Goal: Task Accomplishment & Management: Use online tool/utility

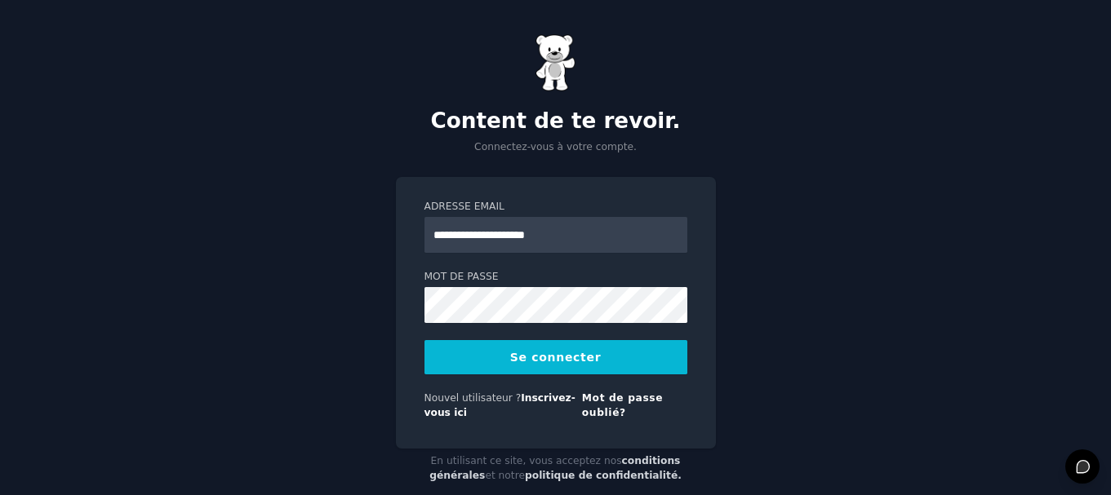
type input "**********"
click at [424, 340] on button "Se connecter" at bounding box center [555, 357] width 263 height 34
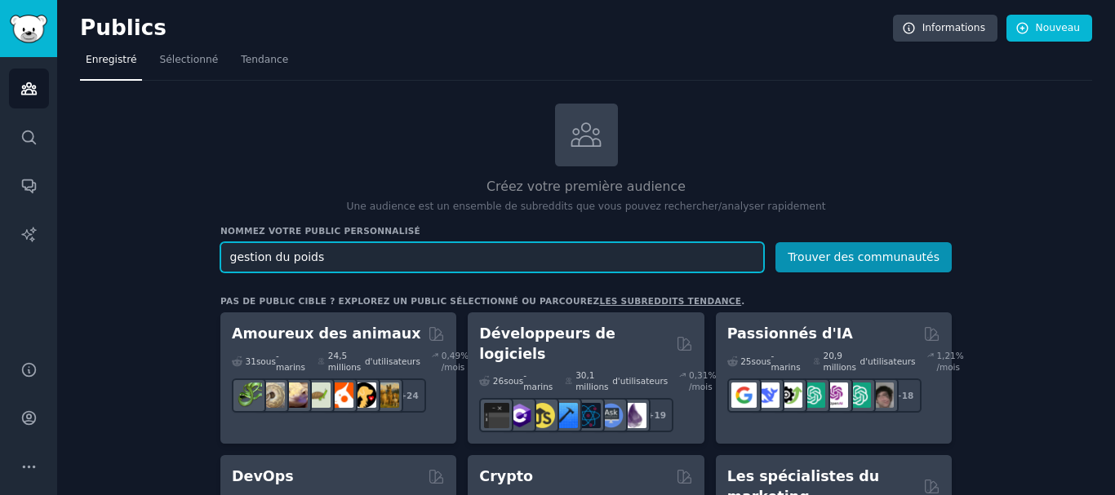
click at [326, 258] on input "gestion du poids" at bounding box center [491, 257] width 543 height 30
type input "g"
type input "weight managment"
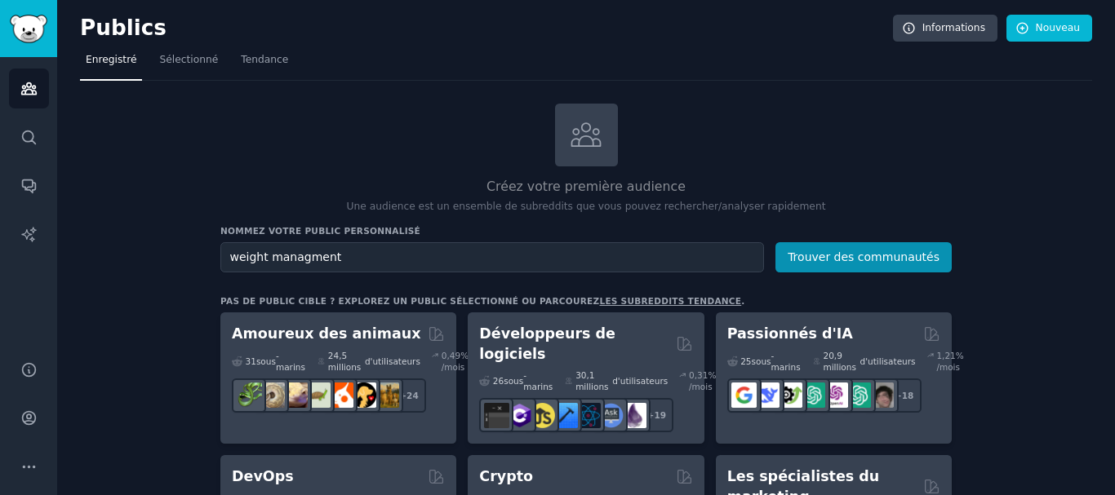
click at [978, 68] on nav "Enregistré Sélectionné Tendance" at bounding box center [586, 63] width 1012 height 33
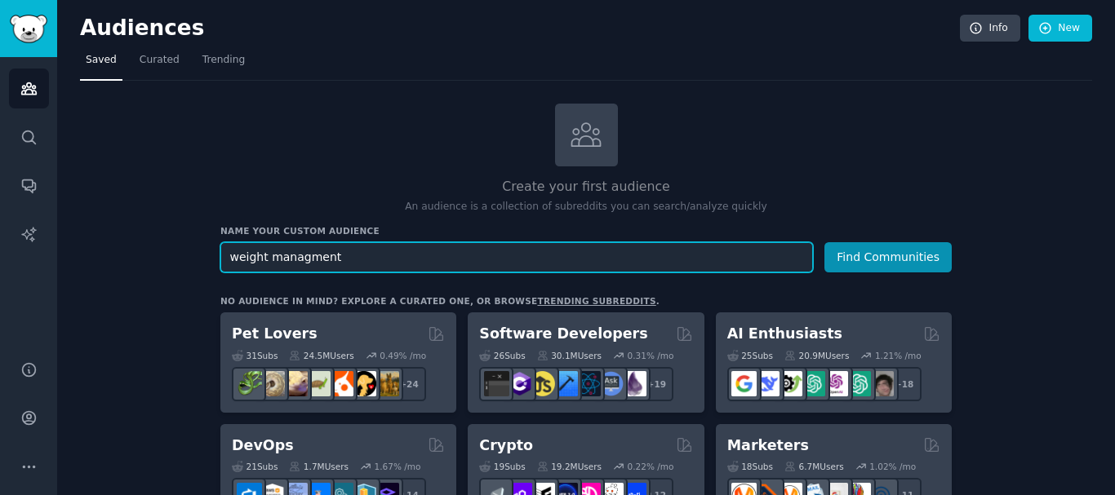
click at [387, 254] on input "weight managment" at bounding box center [516, 257] width 592 height 30
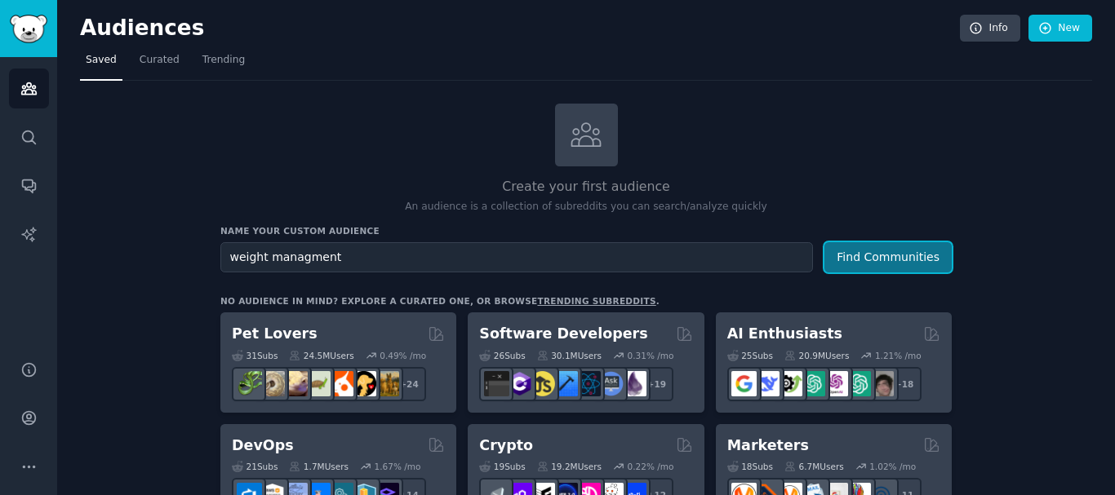
click at [849, 266] on button "Find Communities" at bounding box center [887, 257] width 127 height 30
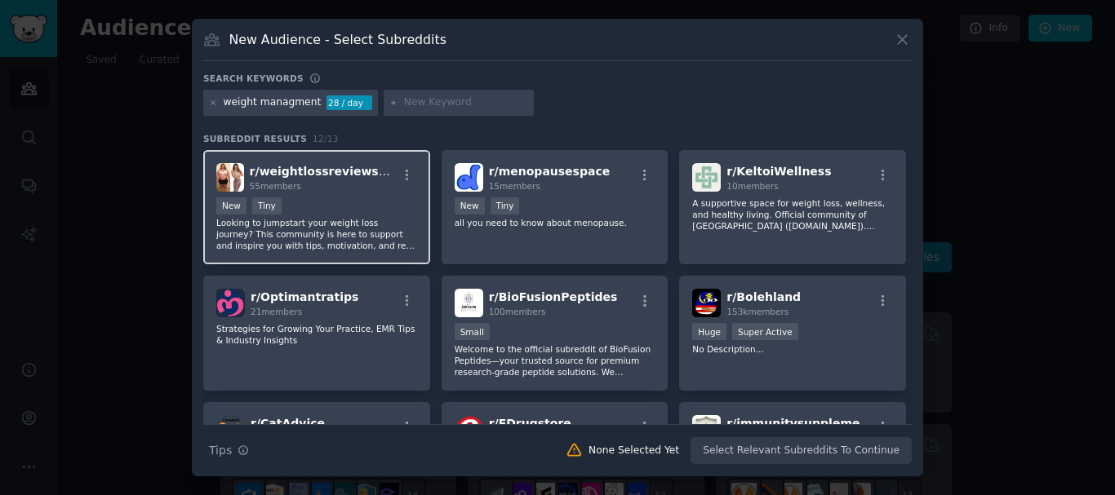
click at [344, 185] on div "55 members" at bounding box center [324, 185] width 148 height 11
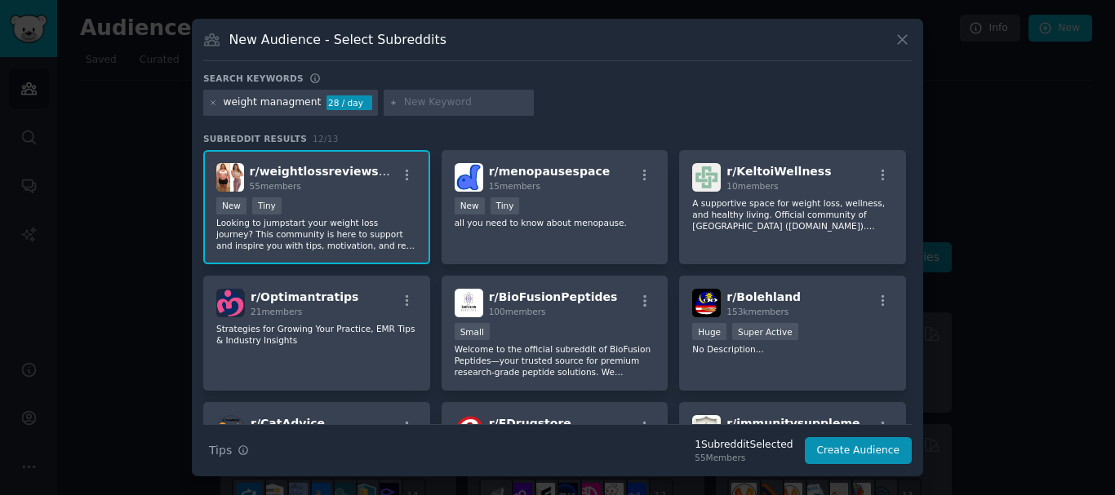
click at [344, 185] on div "55 members" at bounding box center [324, 185] width 148 height 11
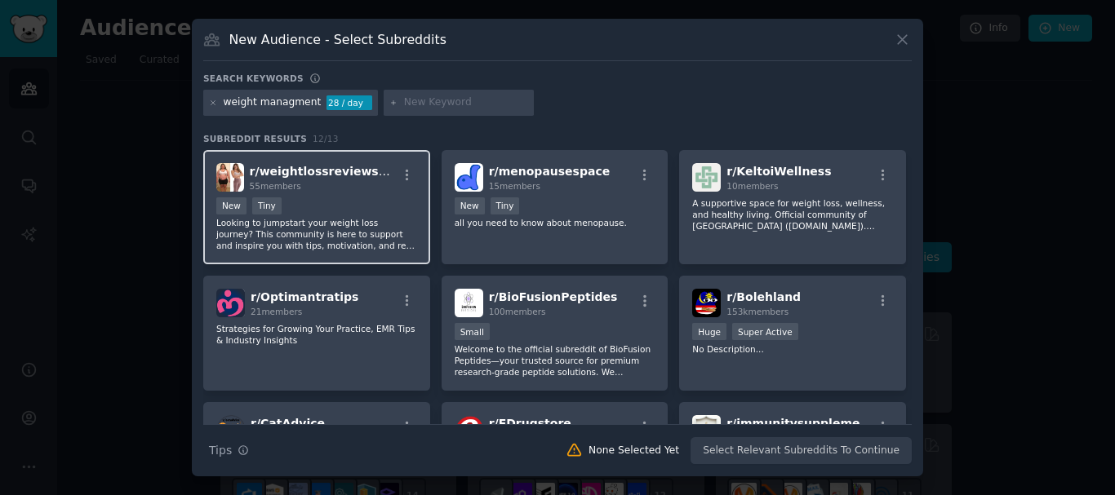
click at [344, 185] on div "55 members" at bounding box center [324, 185] width 148 height 11
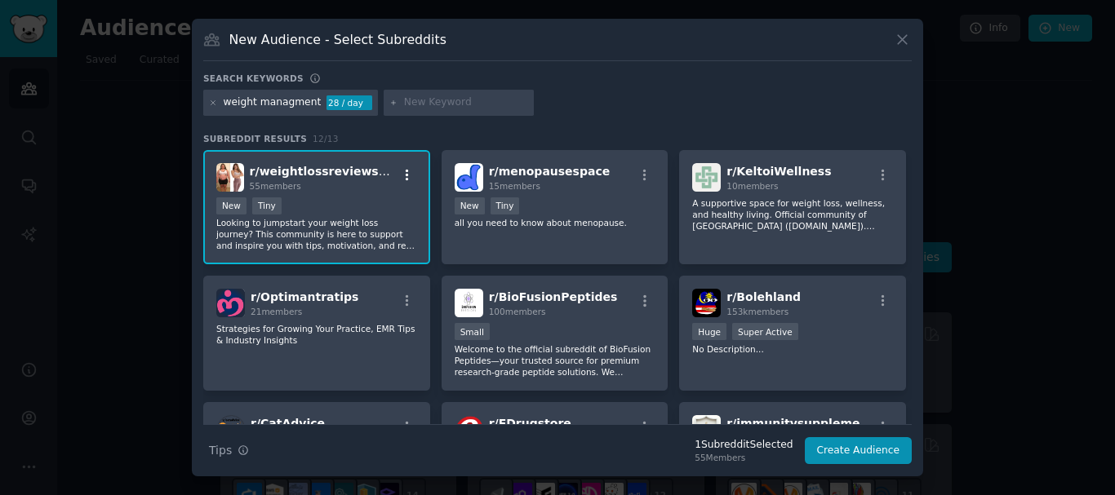
click at [404, 173] on icon "button" at bounding box center [407, 175] width 15 height 15
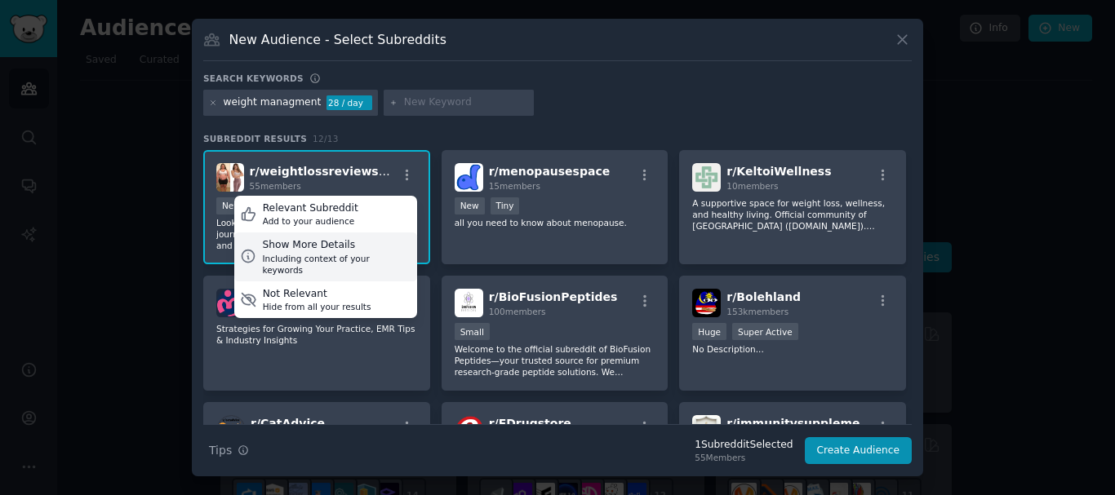
click at [312, 242] on div "Show More Details" at bounding box center [336, 245] width 149 height 15
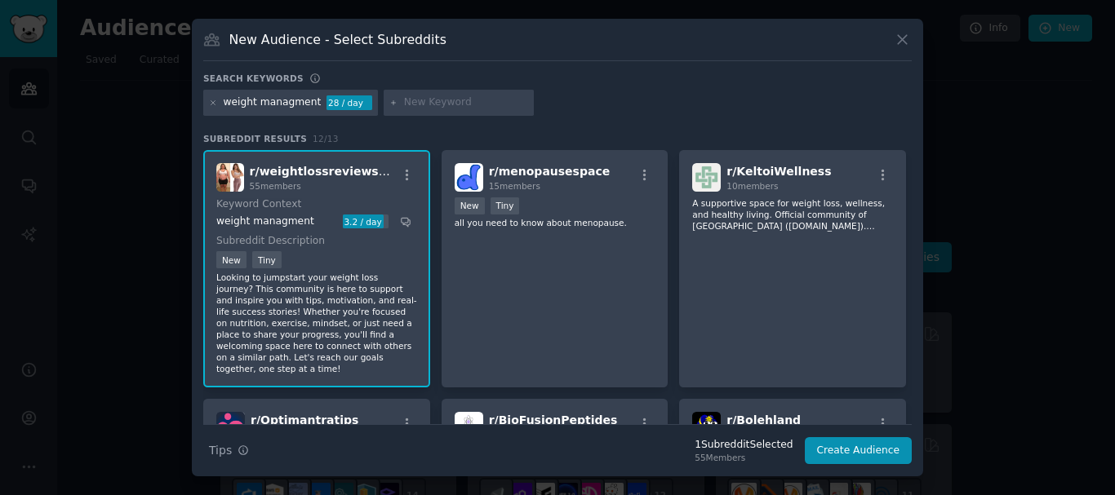
click at [285, 314] on p "Looking to jumpstart your weight loss journey? This community is here to suppor…" at bounding box center [316, 323] width 201 height 103
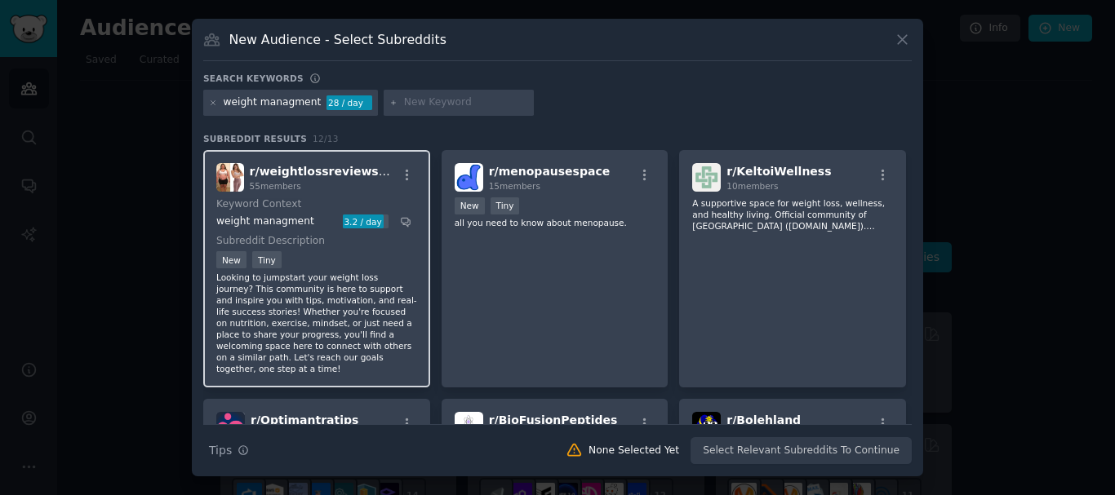
click at [273, 277] on p "Looking to jumpstart your weight loss journey? This community is here to suppor…" at bounding box center [316, 323] width 201 height 103
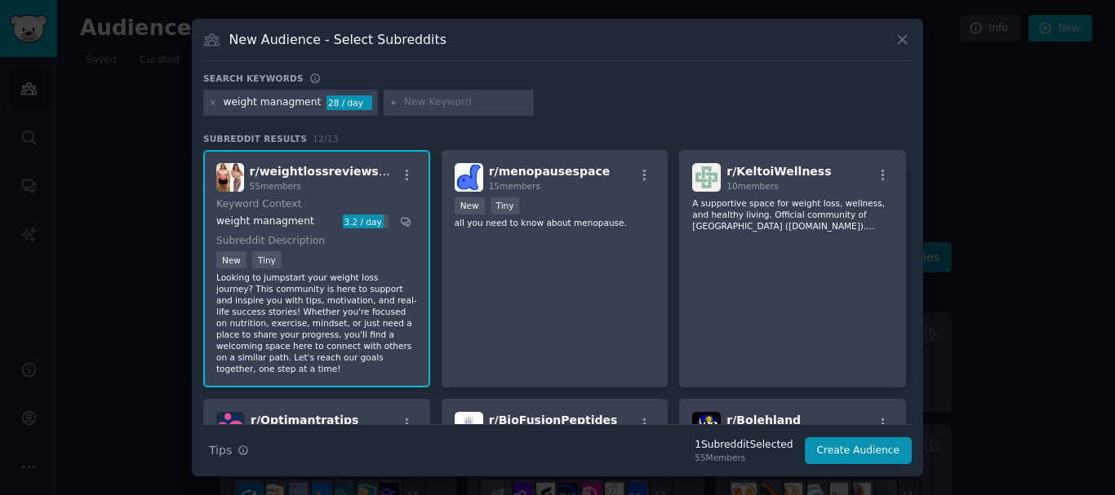
click at [390, 276] on p "Looking to jumpstart your weight loss journey? This community is here to suppor…" at bounding box center [316, 323] width 201 height 103
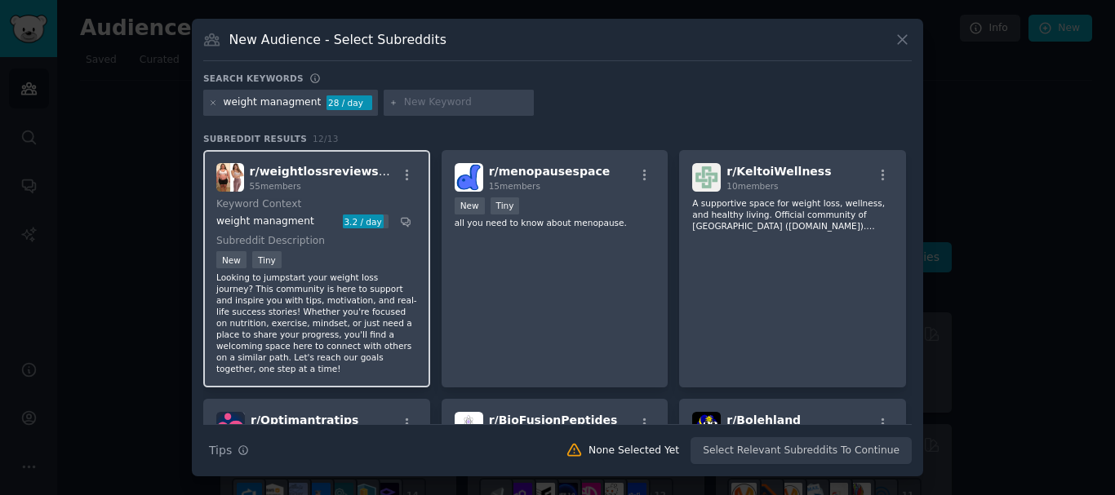
click at [328, 281] on p "Looking to jumpstart your weight loss journey? This community is here to suppor…" at bounding box center [316, 323] width 201 height 103
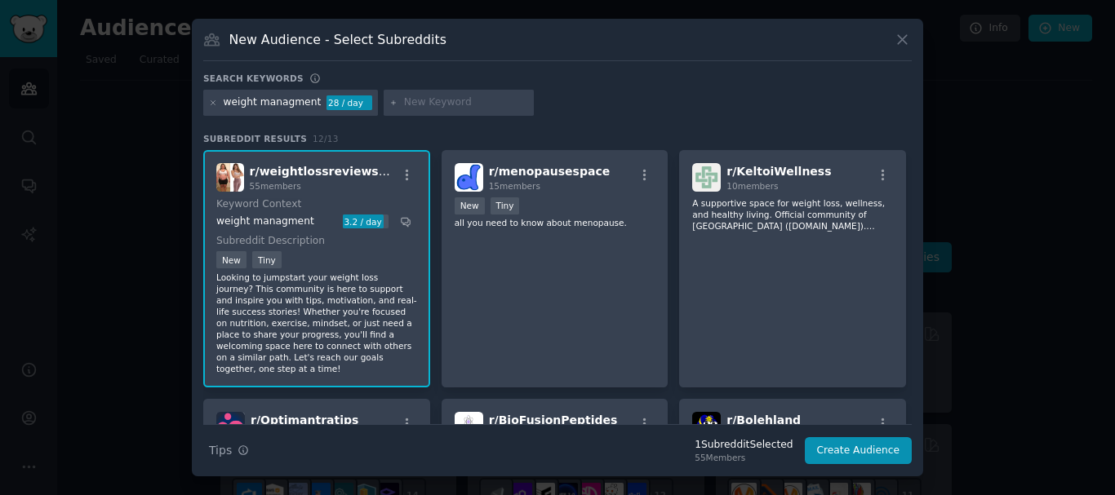
click at [337, 247] on dt "Subreddit Description" at bounding box center [316, 241] width 201 height 15
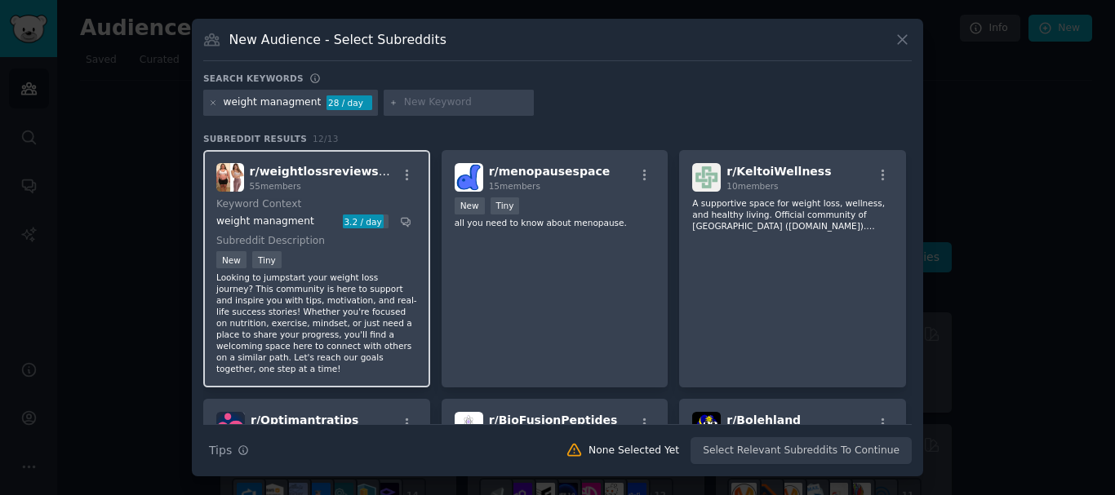
click at [357, 193] on div "r/ weightlossreviewsupp 55 members Keyword Context weight managment 3.2 / day S…" at bounding box center [316, 268] width 227 height 237
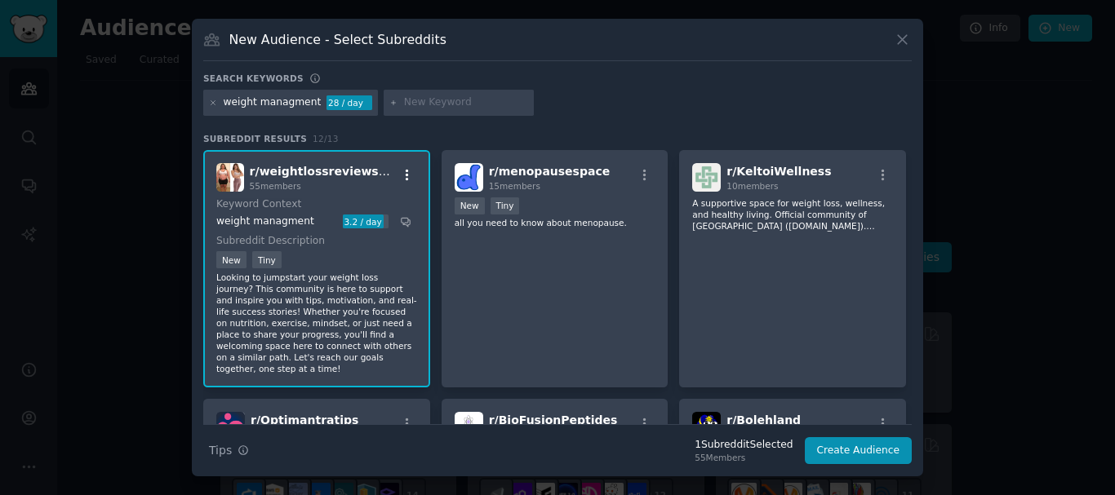
click at [402, 171] on icon "button" at bounding box center [407, 175] width 15 height 15
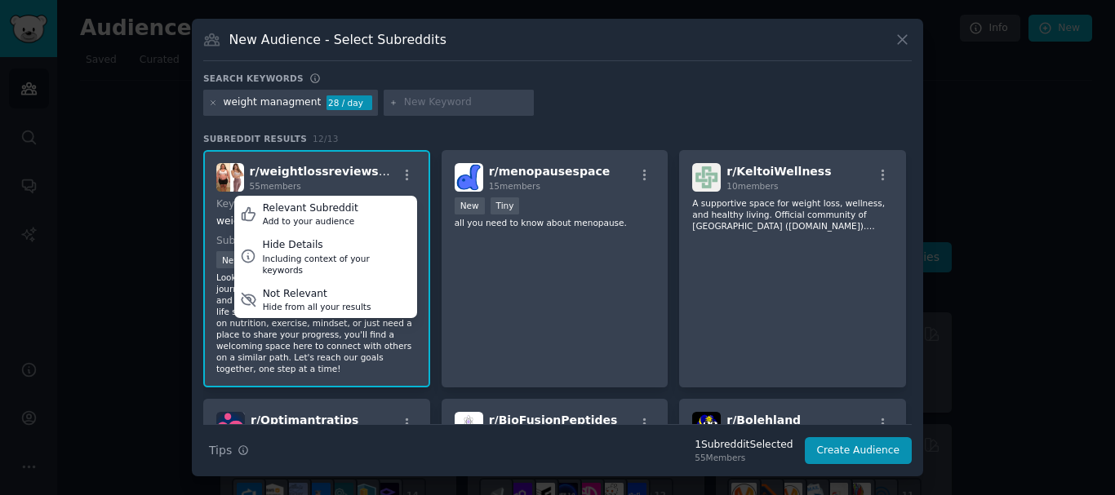
click at [321, 169] on span "r/ weightlossreviewsupp" at bounding box center [326, 171] width 153 height 13
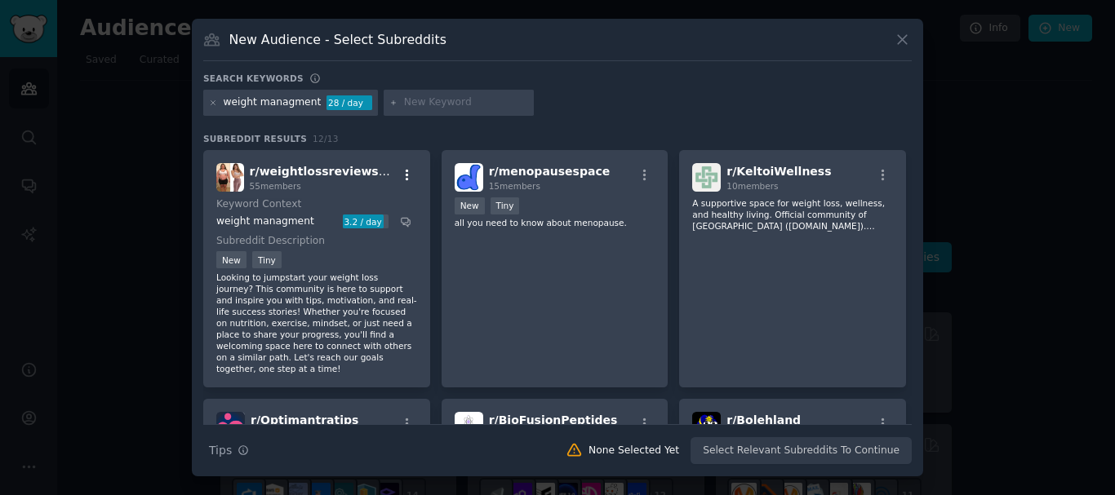
click at [402, 168] on icon "button" at bounding box center [407, 175] width 15 height 15
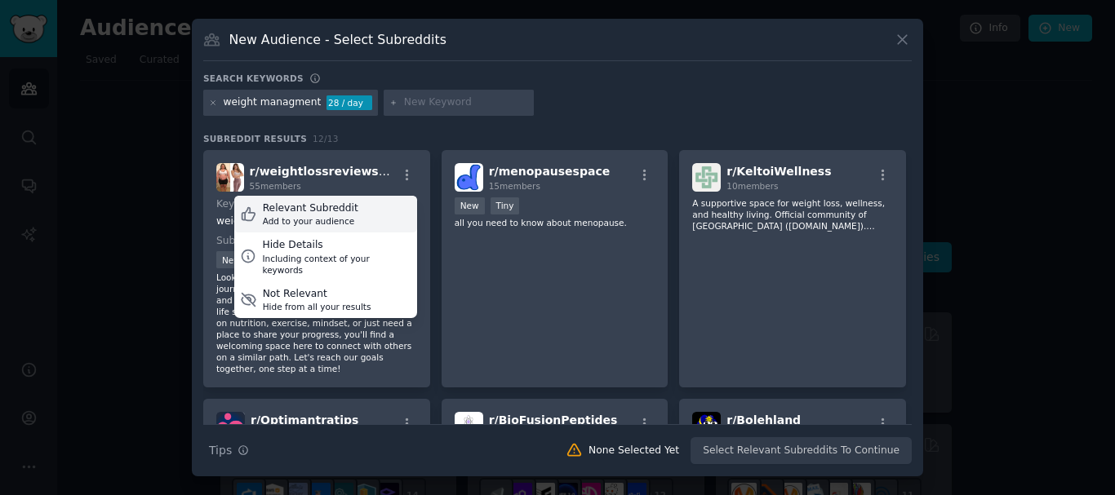
click at [349, 211] on div "Relevant Subreddit Add to your audience" at bounding box center [325, 215] width 183 height 38
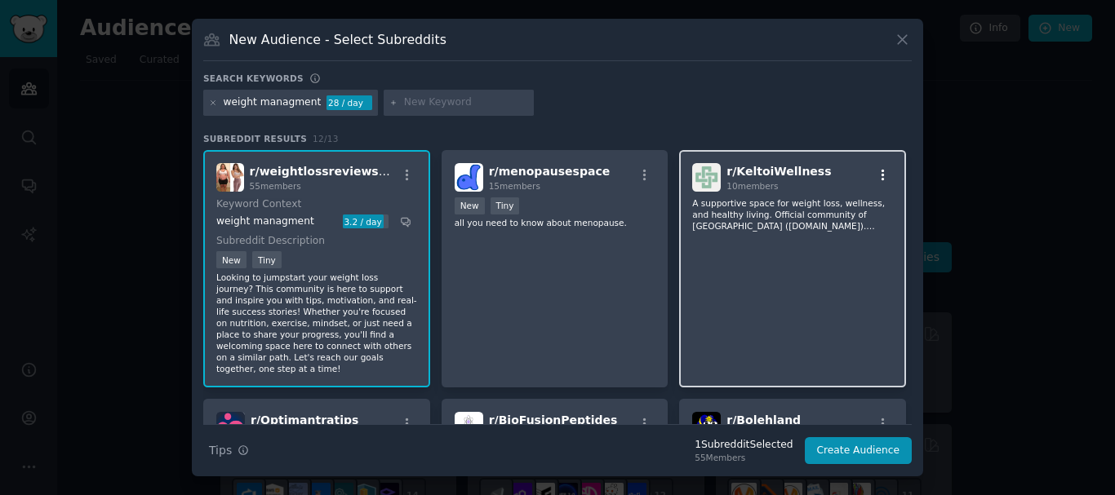
click at [877, 175] on icon "button" at bounding box center [883, 175] width 15 height 15
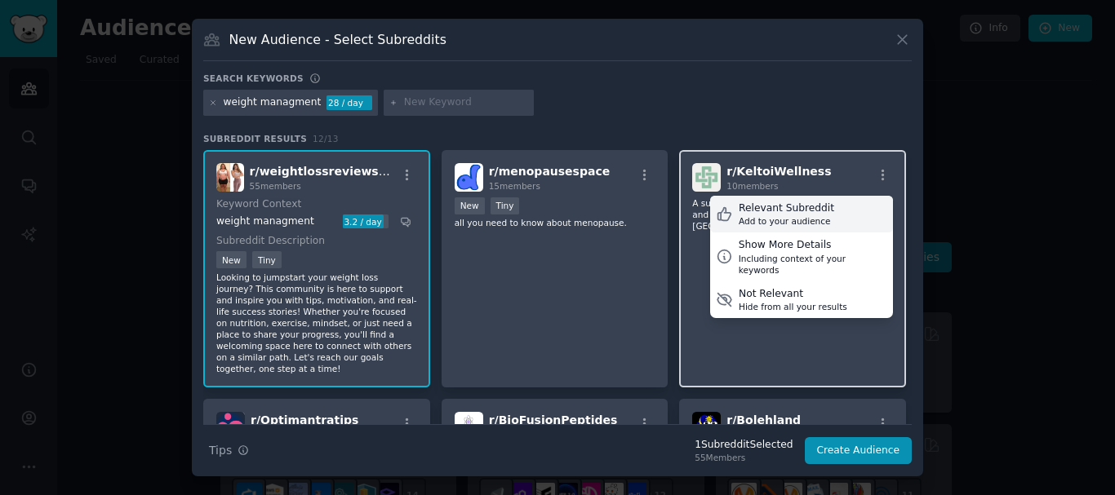
click at [819, 210] on div "Relevant Subreddit Add to your audience" at bounding box center [801, 215] width 183 height 38
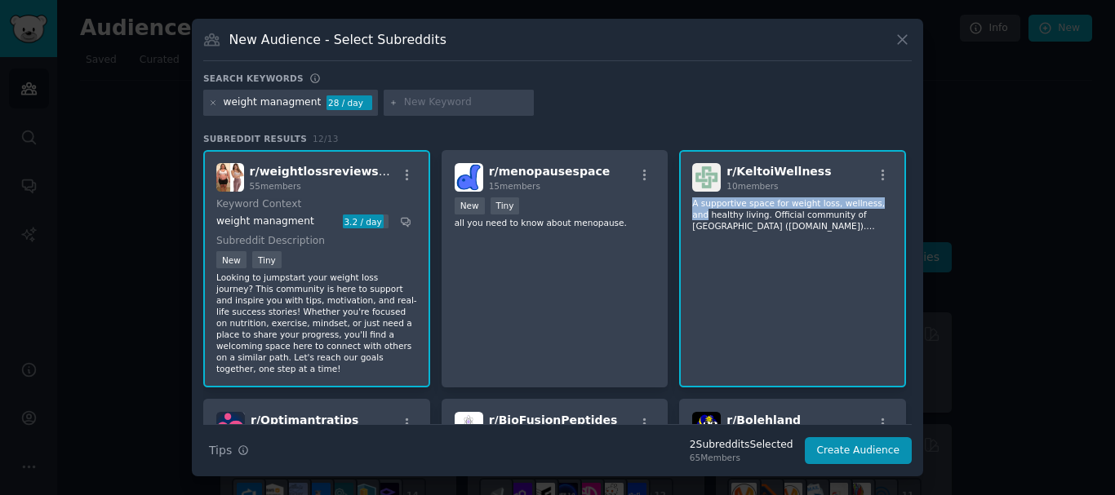
drag, startPoint x: 907, startPoint y: 168, endPoint x: 920, endPoint y: 203, distance: 37.4
click at [920, 203] on div "New Audience - Select Subreddits Search keywords weight managment 28 / day Subr…" at bounding box center [557, 248] width 731 height 458
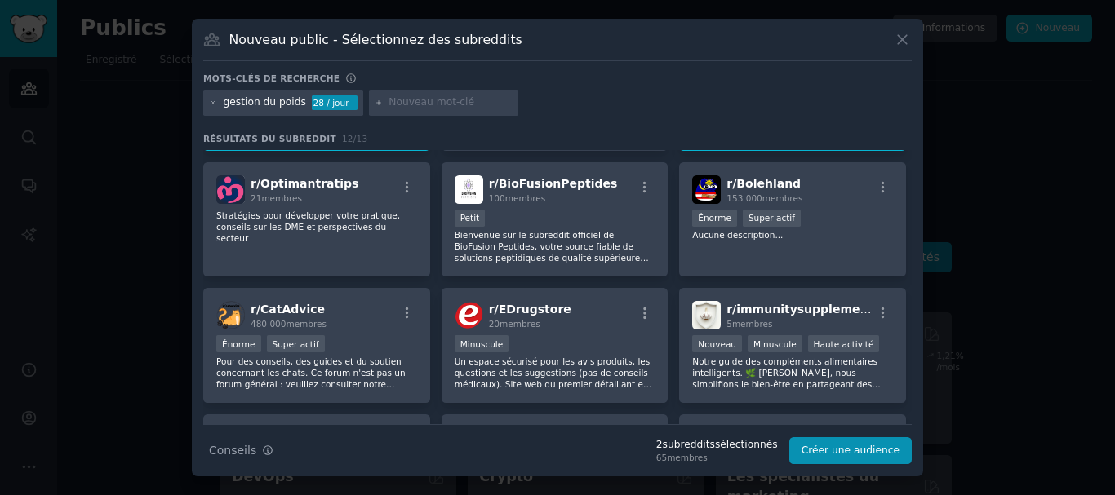
scroll to position [264, 0]
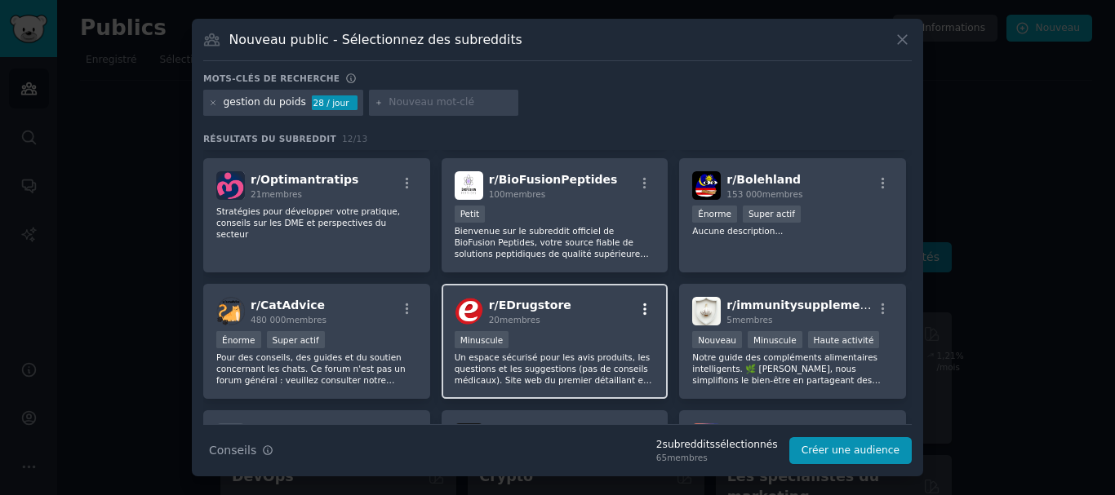
click at [643, 302] on icon "button" at bounding box center [644, 309] width 15 height 15
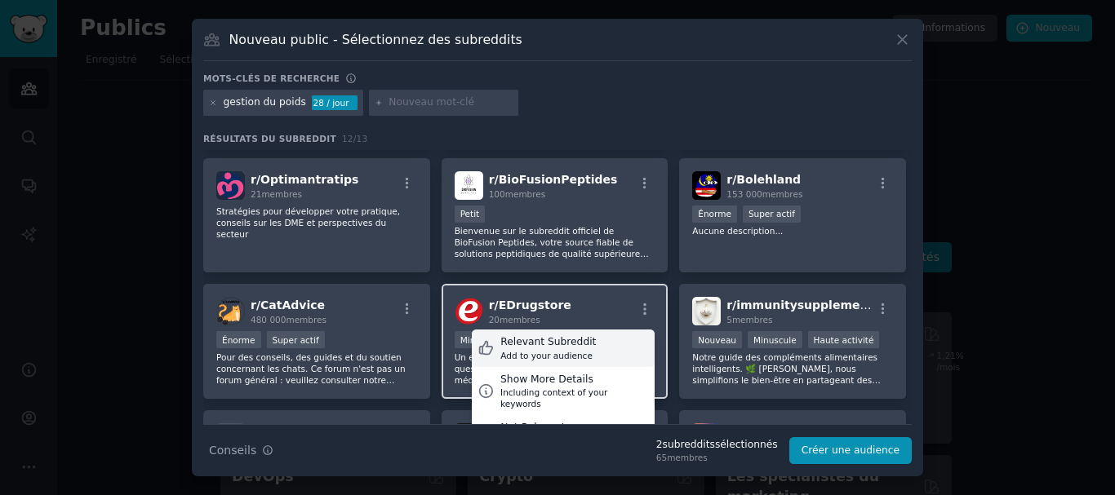
click at [583, 335] on div "Relevant Subreddit Add to your audience" at bounding box center [563, 349] width 183 height 38
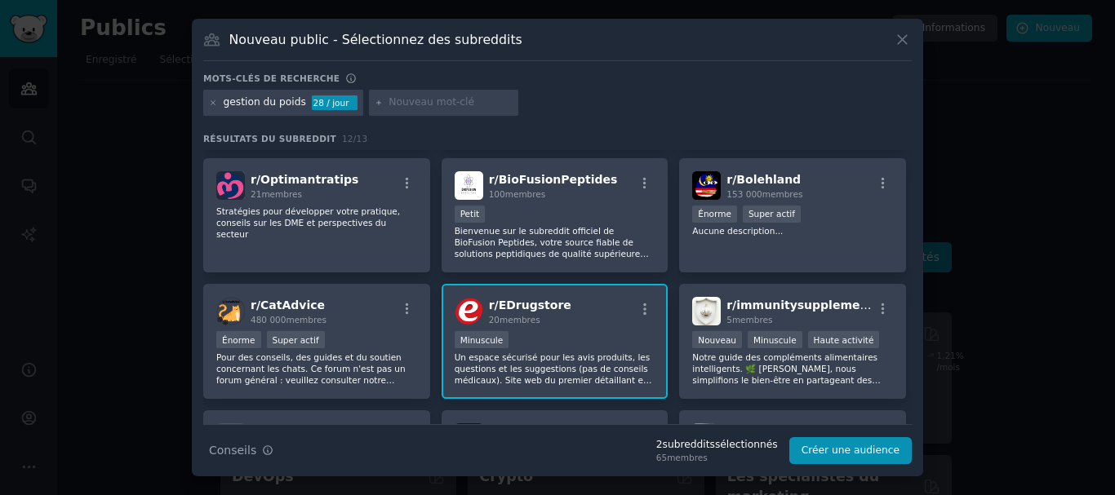
drag, startPoint x: 907, startPoint y: 272, endPoint x: 914, endPoint y: 288, distance: 17.9
click at [914, 288] on div "Nouveau public - Sélectionnez des subreddits Mots-clés de recherche gestion du …" at bounding box center [557, 248] width 731 height 458
drag, startPoint x: 914, startPoint y: 288, endPoint x: 922, endPoint y: 319, distance: 32.1
click at [922, 319] on div "Nouveau public - Sélectionnez des subreddits Mots-clés de recherche gestion du …" at bounding box center [557, 248] width 731 height 458
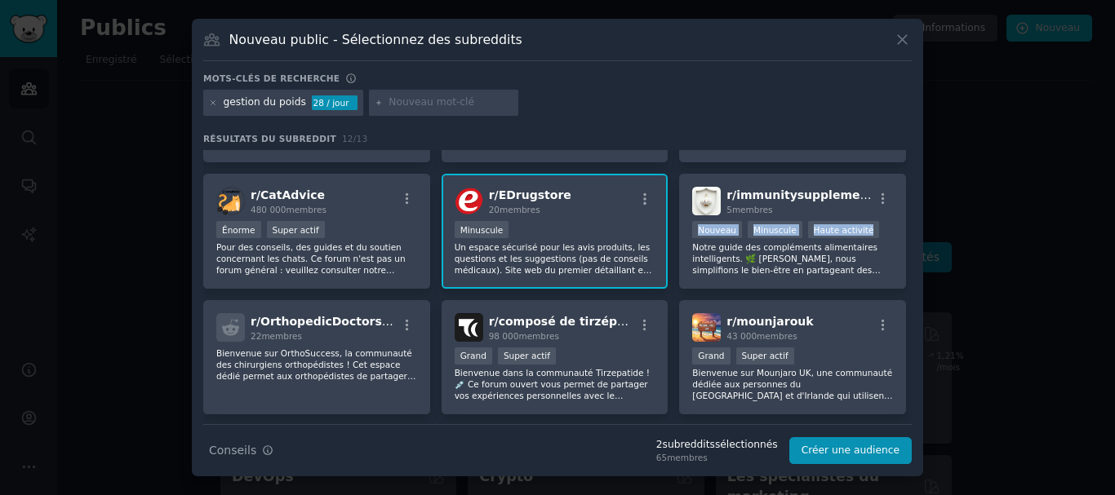
scroll to position [410, 0]
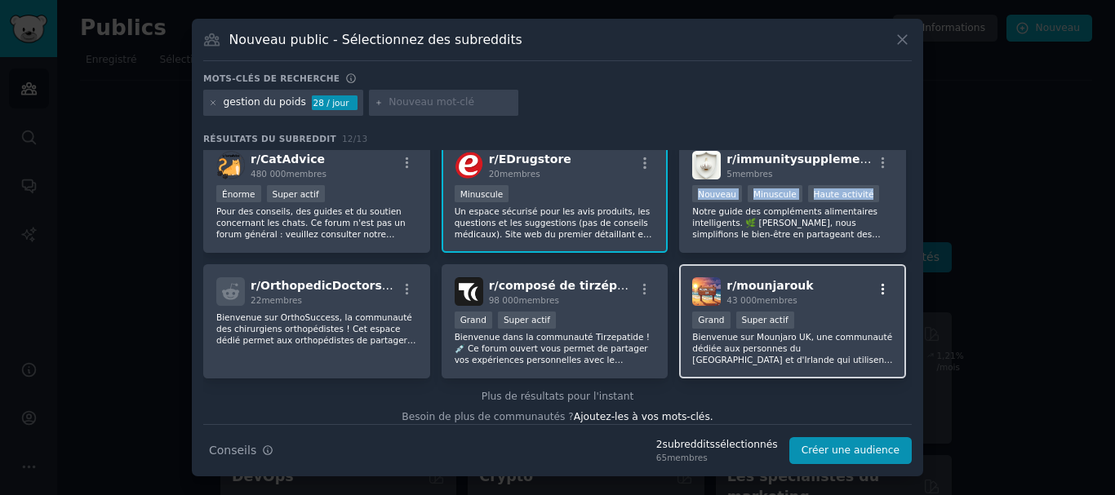
click at [876, 282] on icon "button" at bounding box center [883, 289] width 15 height 15
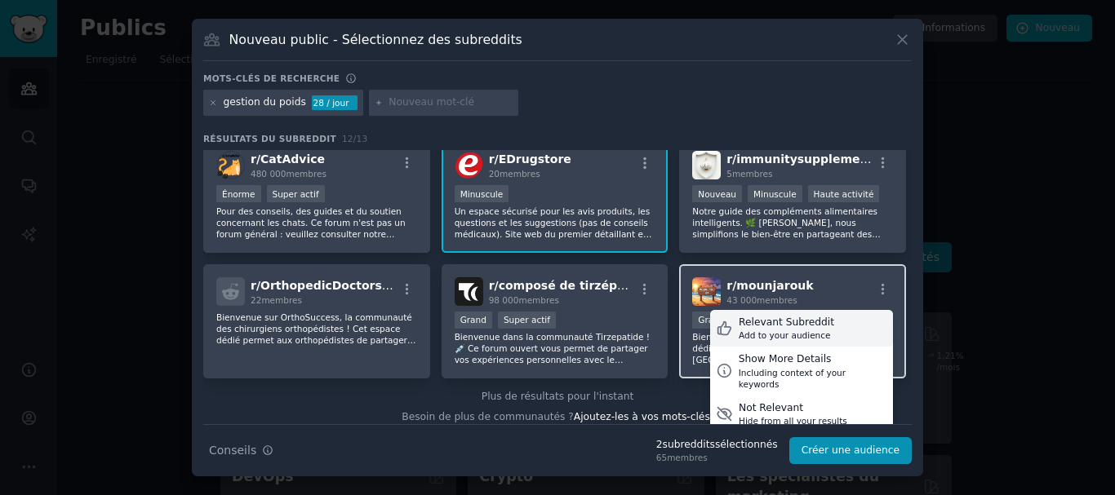
click at [809, 330] on div "Add to your audience" at bounding box center [785, 335] width 95 height 11
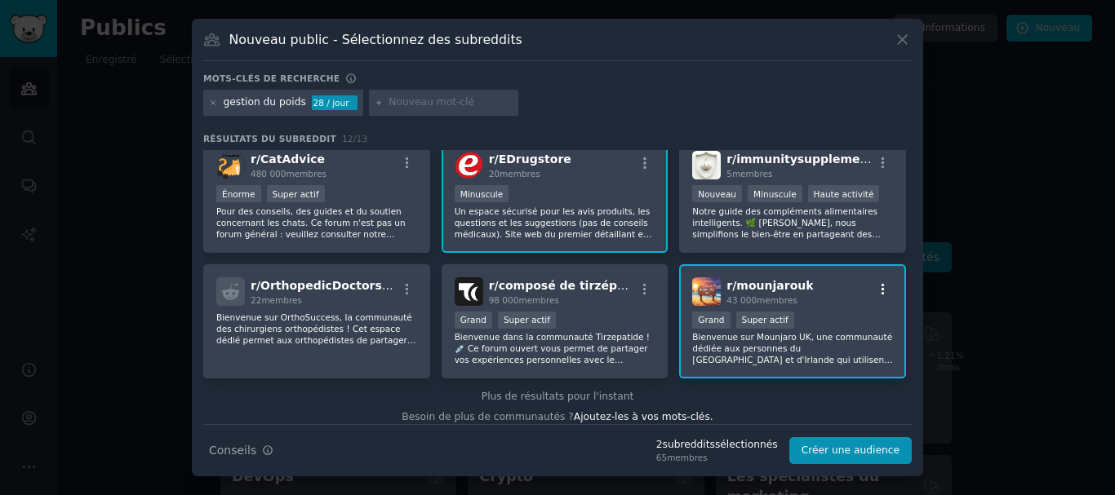
click at [885, 282] on icon "button" at bounding box center [883, 289] width 15 height 15
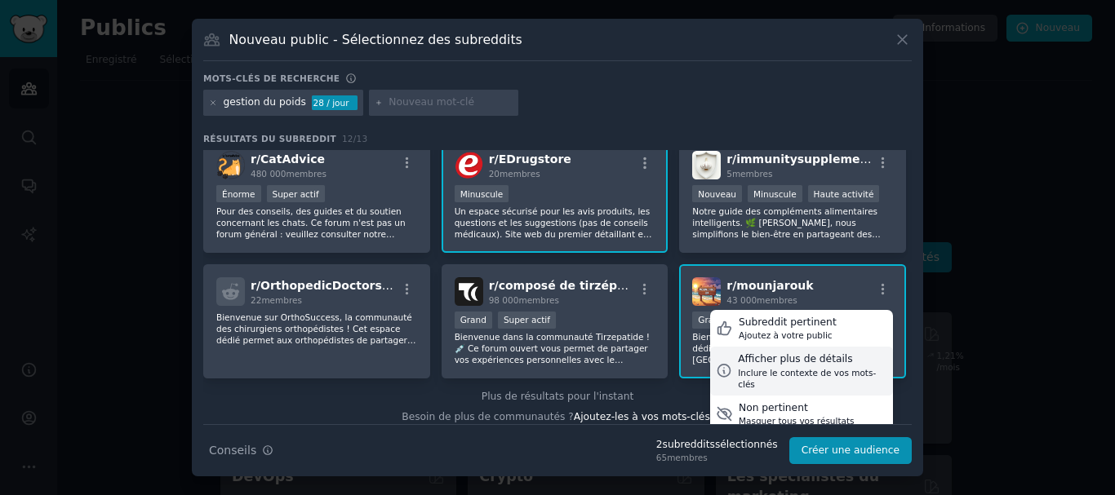
click at [834, 353] on font "Afficher plus de détails" at bounding box center [795, 358] width 114 height 11
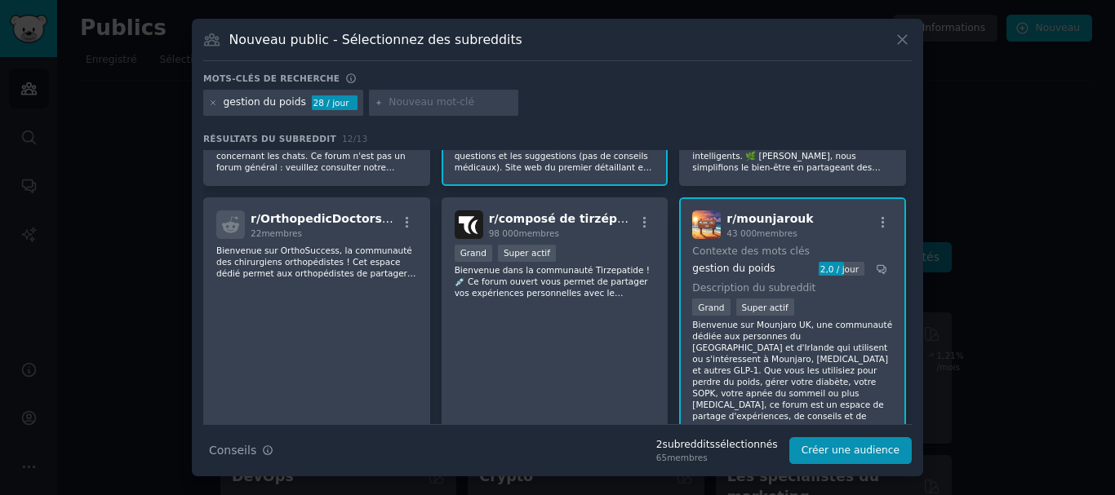
scroll to position [484, 0]
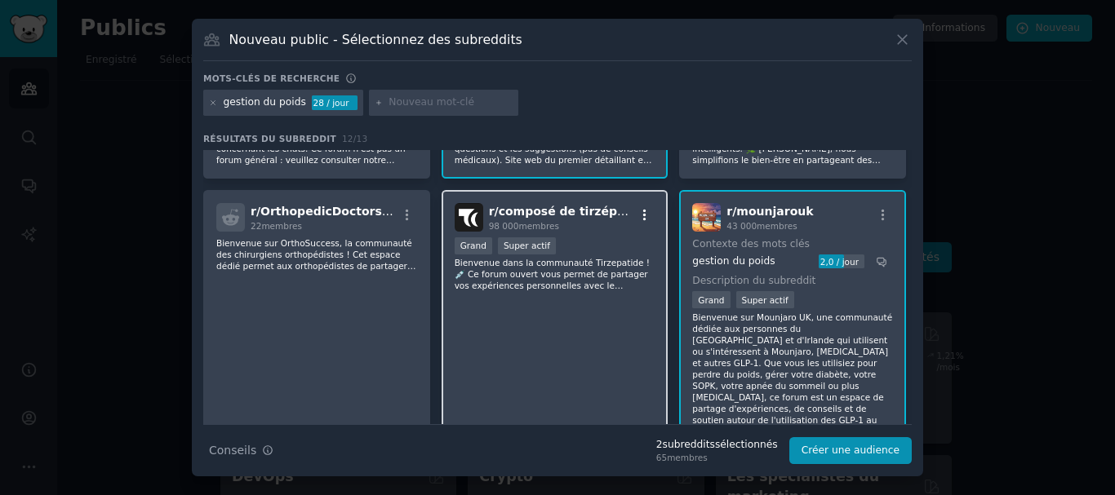
click at [645, 208] on icon "button" at bounding box center [644, 215] width 15 height 15
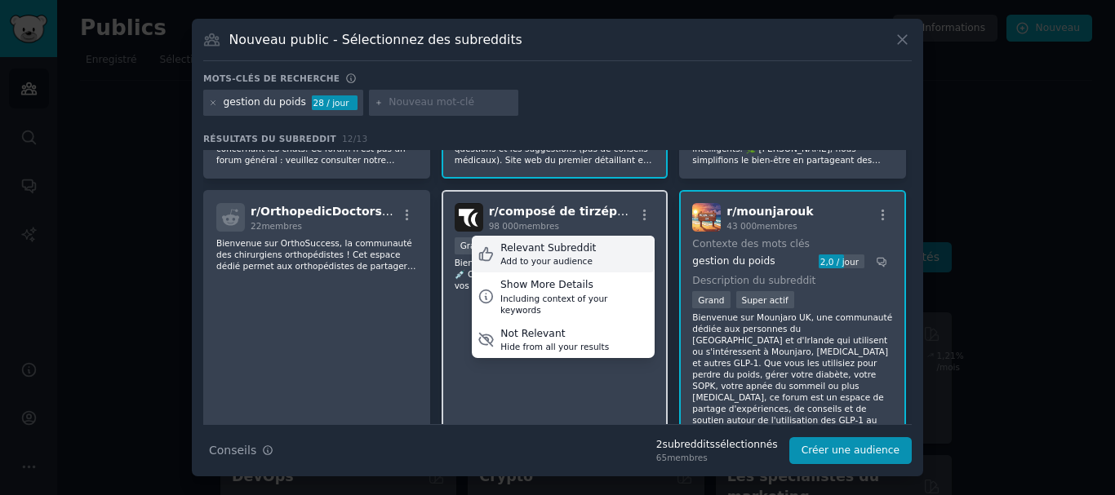
click at [612, 247] on div "Relevant Subreddit Add to your audience" at bounding box center [563, 255] width 183 height 38
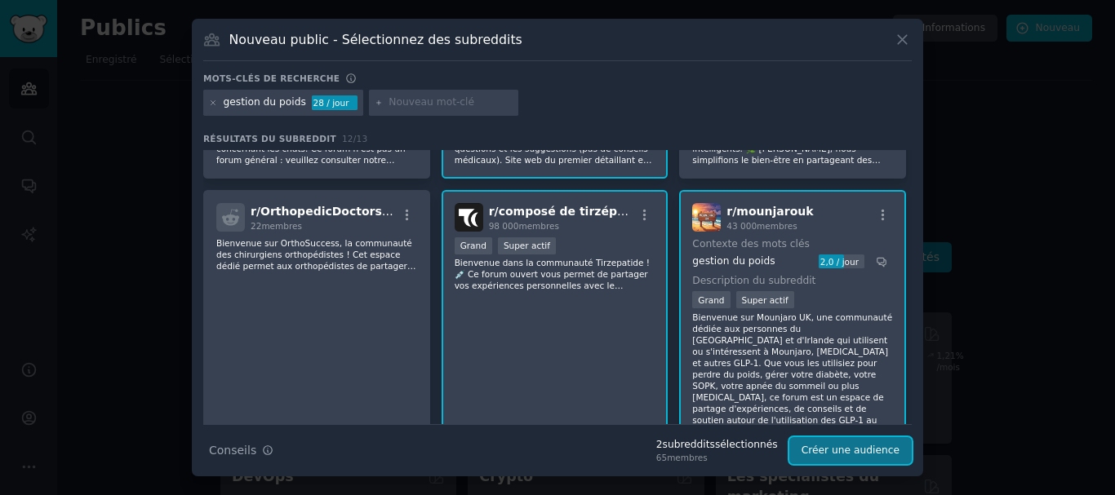
click at [831, 450] on font "Créer une audience" at bounding box center [850, 450] width 98 height 11
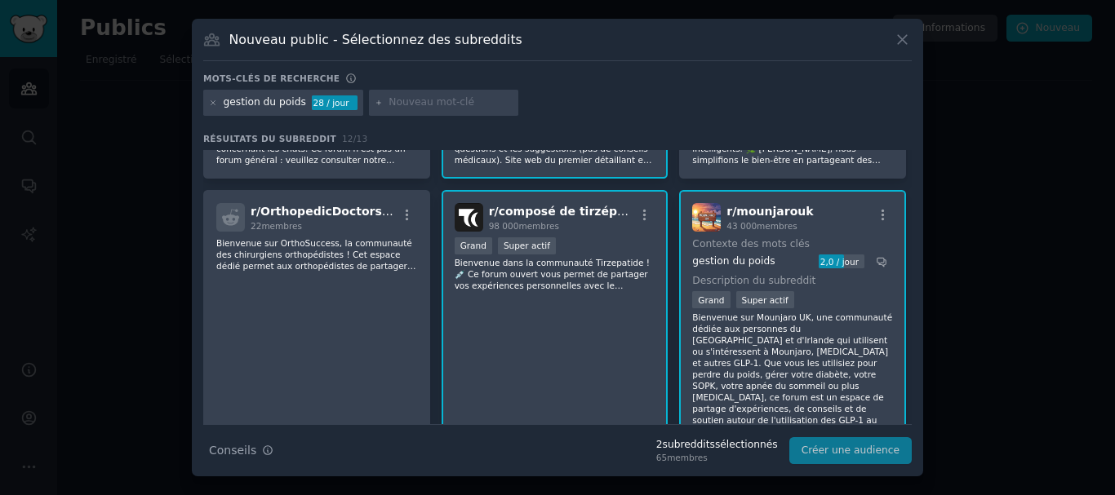
scroll to position [521, 0]
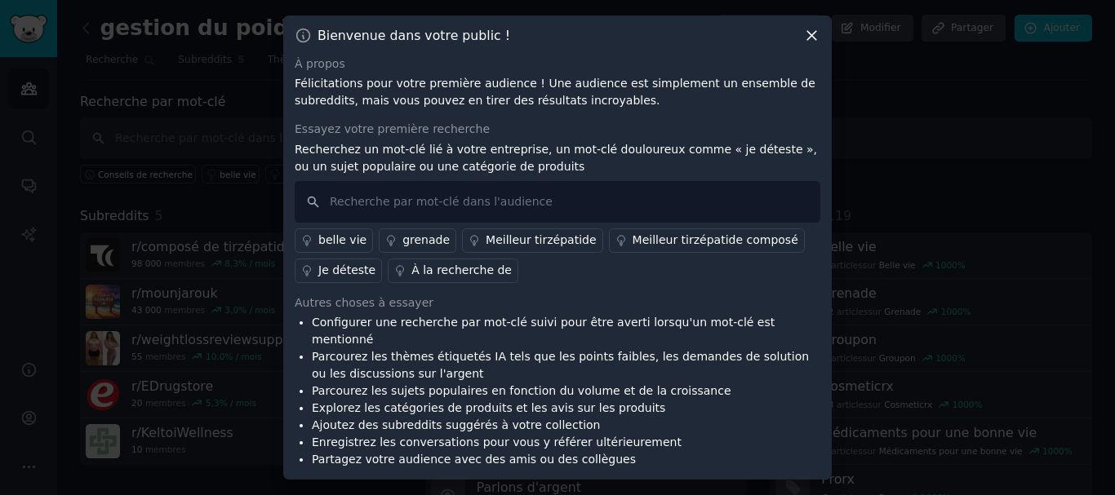
click at [337, 276] on font "Je déteste" at bounding box center [346, 270] width 57 height 13
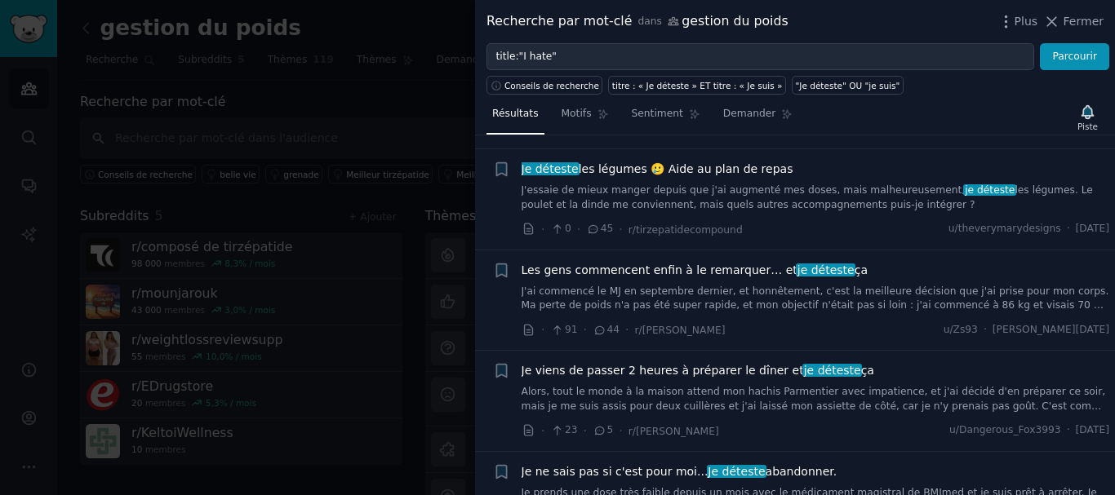
scroll to position [780, 0]
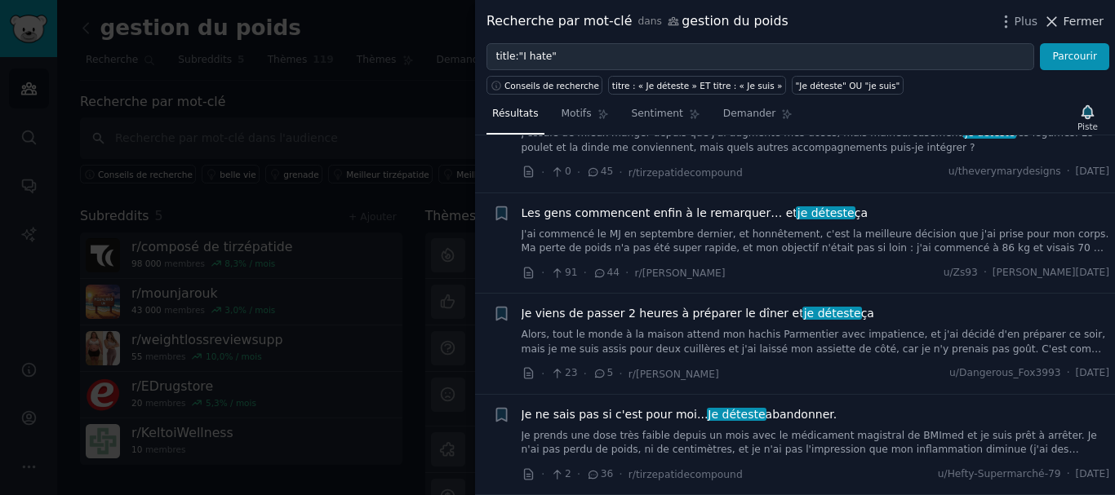
click at [1075, 15] on font "Fermer" at bounding box center [1083, 21] width 40 height 13
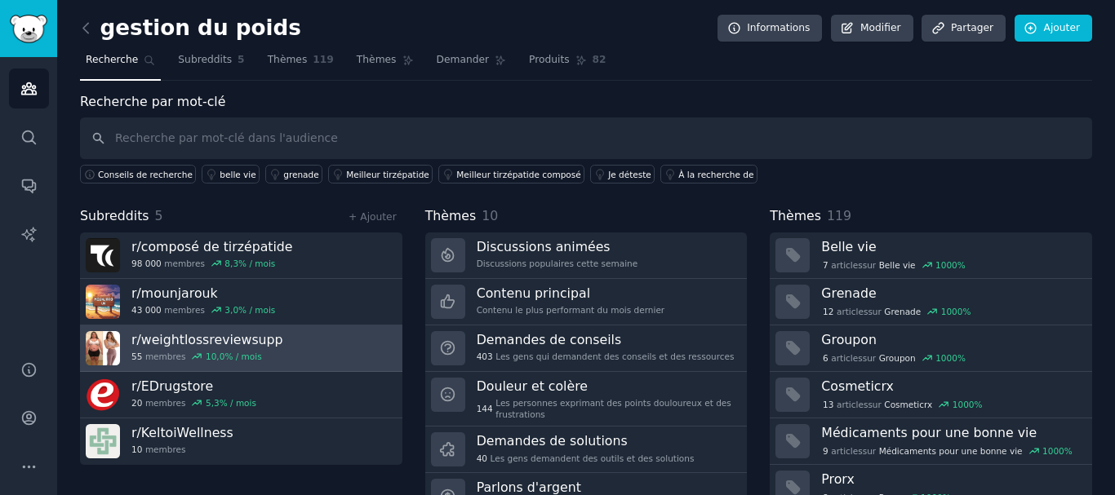
click at [191, 353] on icon at bounding box center [196, 356] width 11 height 11
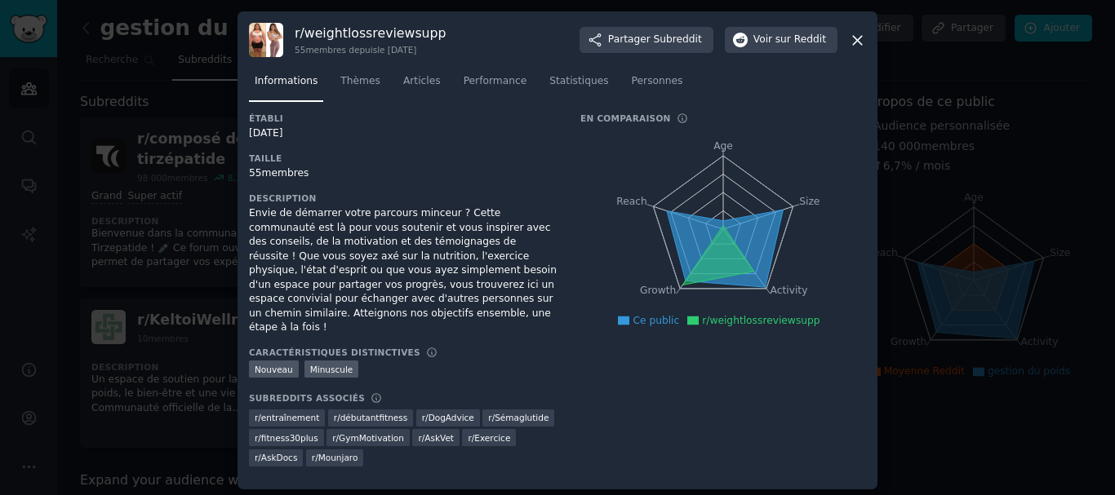
click at [357, 40] on font "weightlossreviewsupp" at bounding box center [375, 33] width 142 height 16
click at [259, 47] on img at bounding box center [266, 40] width 34 height 34
click at [338, 40] on font "weightlossreviewsupp" at bounding box center [375, 33] width 142 height 16
click at [794, 38] on font "sur Reddit" at bounding box center [800, 38] width 51 height 11
click at [854, 39] on icon at bounding box center [857, 40] width 17 height 17
